Goal: Information Seeking & Learning: Learn about a topic

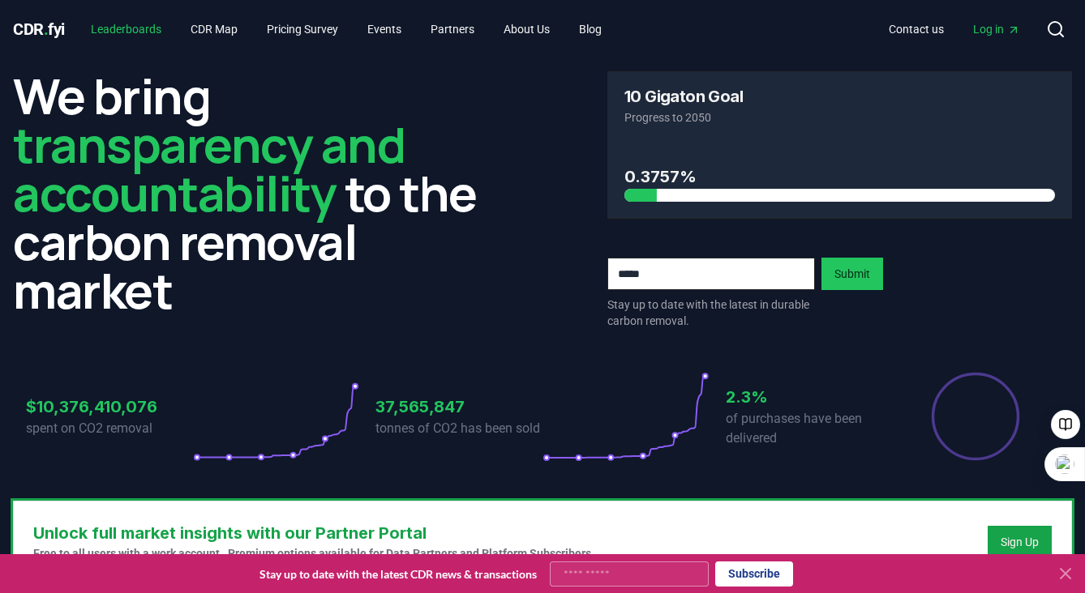
click at [126, 35] on link "Leaderboards" at bounding box center [126, 29] width 96 height 29
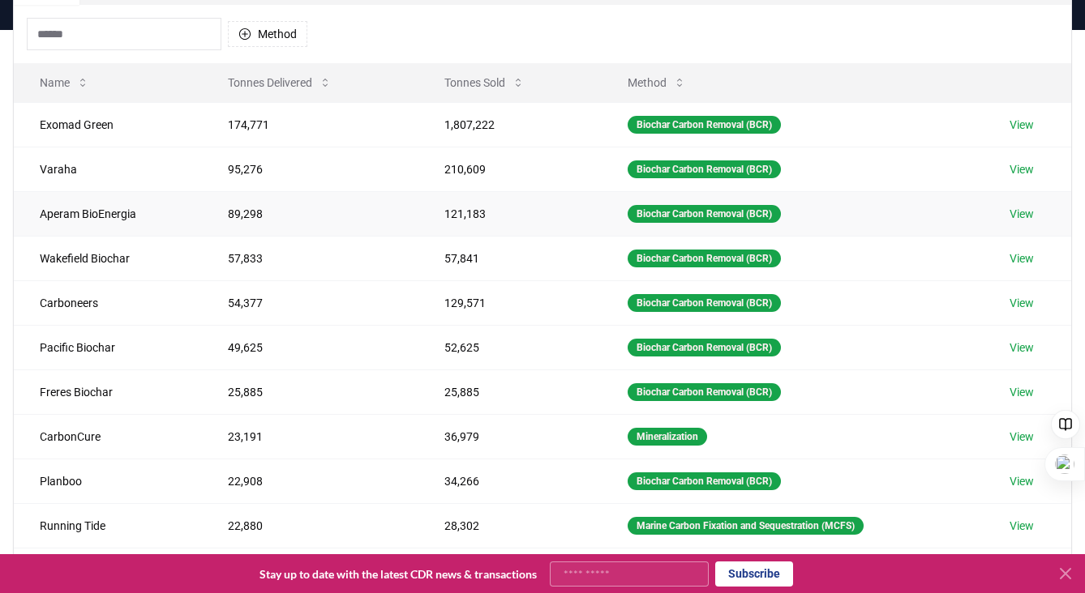
scroll to position [275, 0]
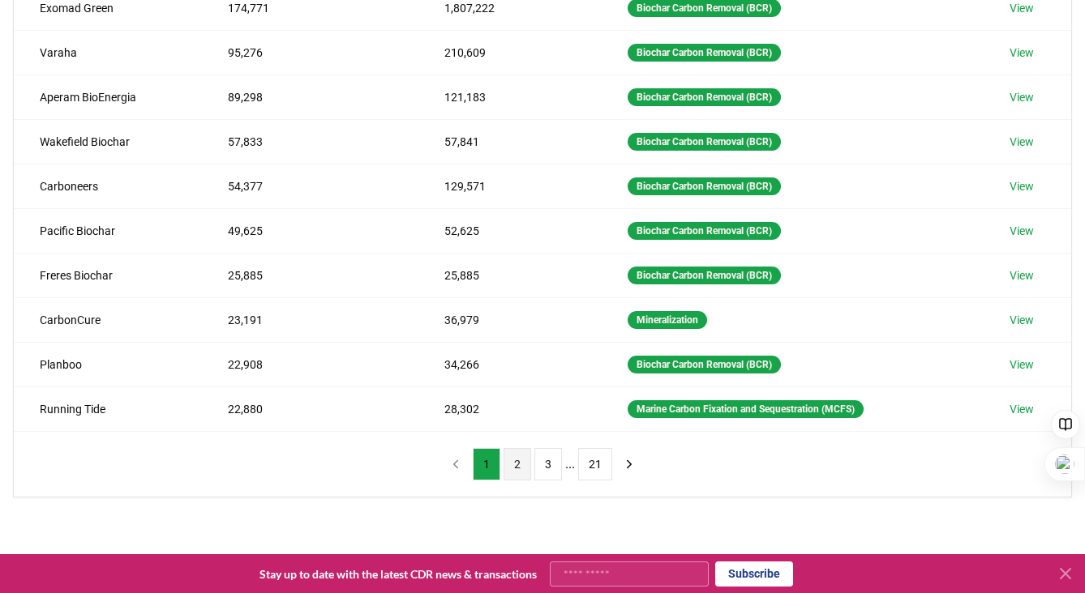
click at [516, 464] on button "2" at bounding box center [517, 464] width 28 height 32
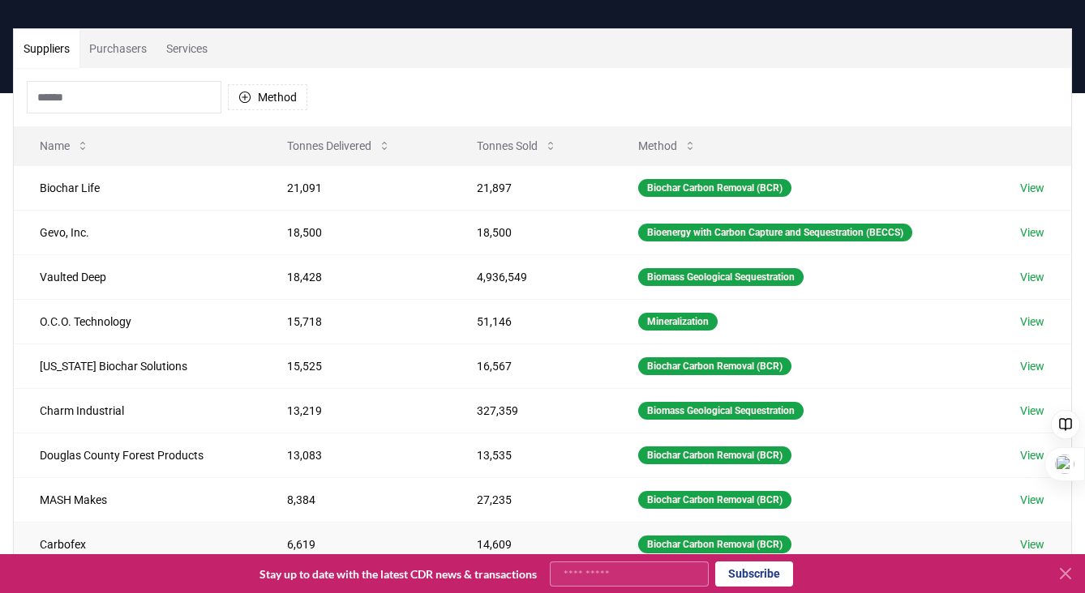
scroll to position [0, 0]
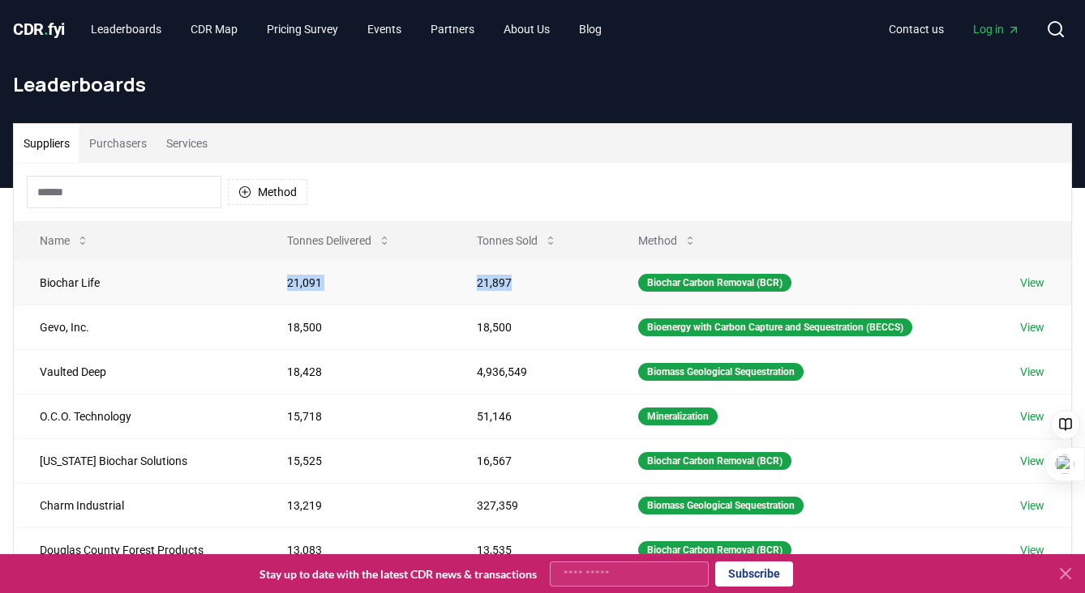
drag, startPoint x: 518, startPoint y: 285, endPoint x: 274, endPoint y: 288, distance: 244.0
click at [274, 288] on tr "Biochar Life 21,091 21,897 Biochar Carbon Removal (BCR) View" at bounding box center [542, 282] width 1057 height 45
copy tr "21,091 21,897"
click at [156, 285] on td "Biochar Life" at bounding box center [137, 282] width 247 height 45
click at [1038, 286] on link "View" at bounding box center [1032, 283] width 24 height 16
